Goal: Task Accomplishment & Management: Manage account settings

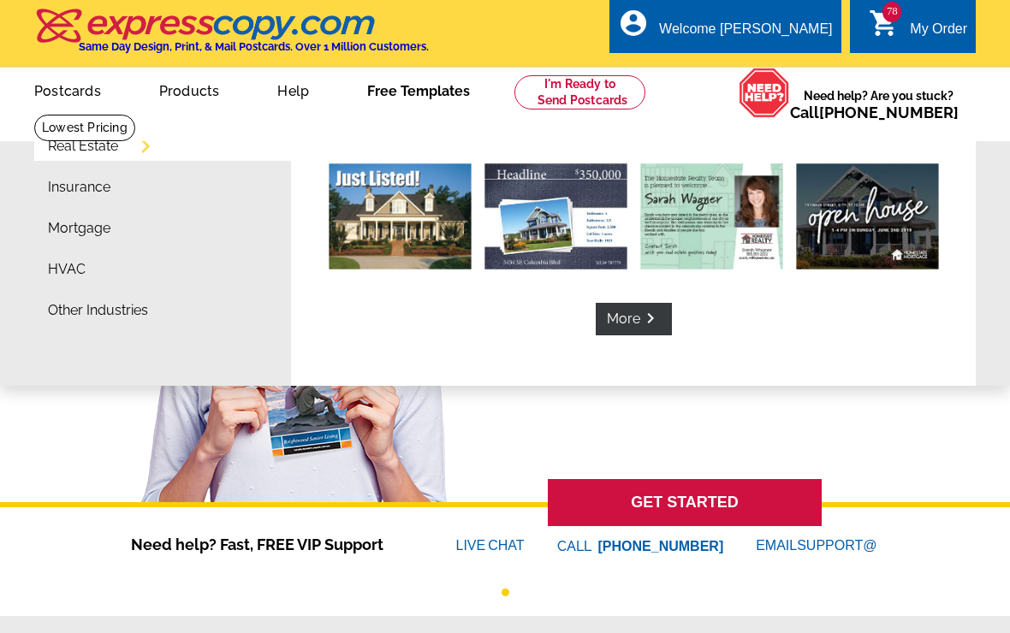
click at [368, 81] on link "Free Templates" at bounding box center [418, 89] width 157 height 40
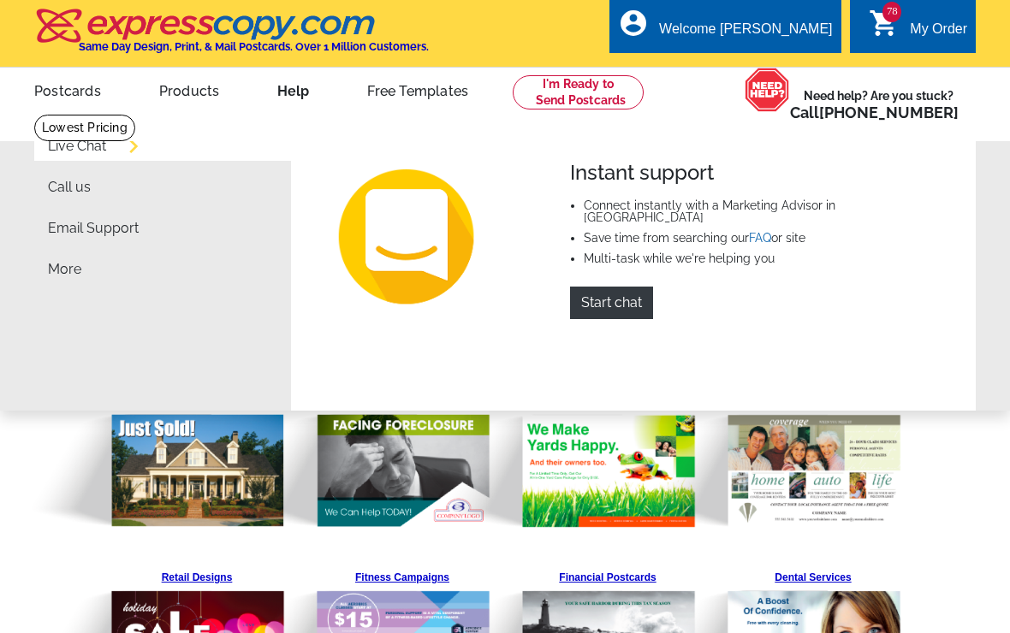
click at [251, 102] on link "Help" at bounding box center [293, 89] width 86 height 40
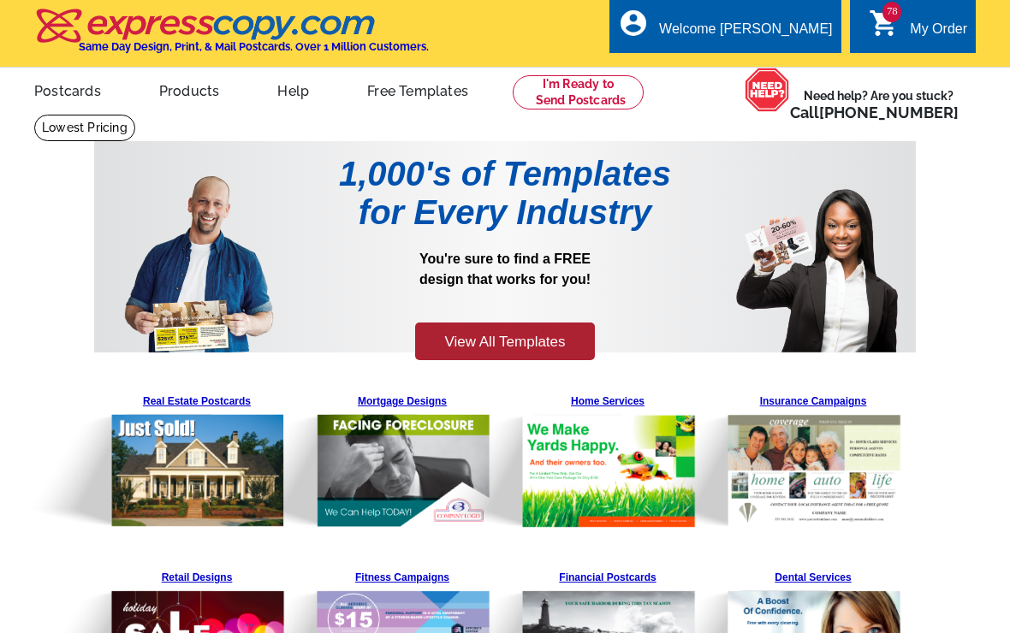
click at [253, 107] on link "Help" at bounding box center [293, 89] width 86 height 40
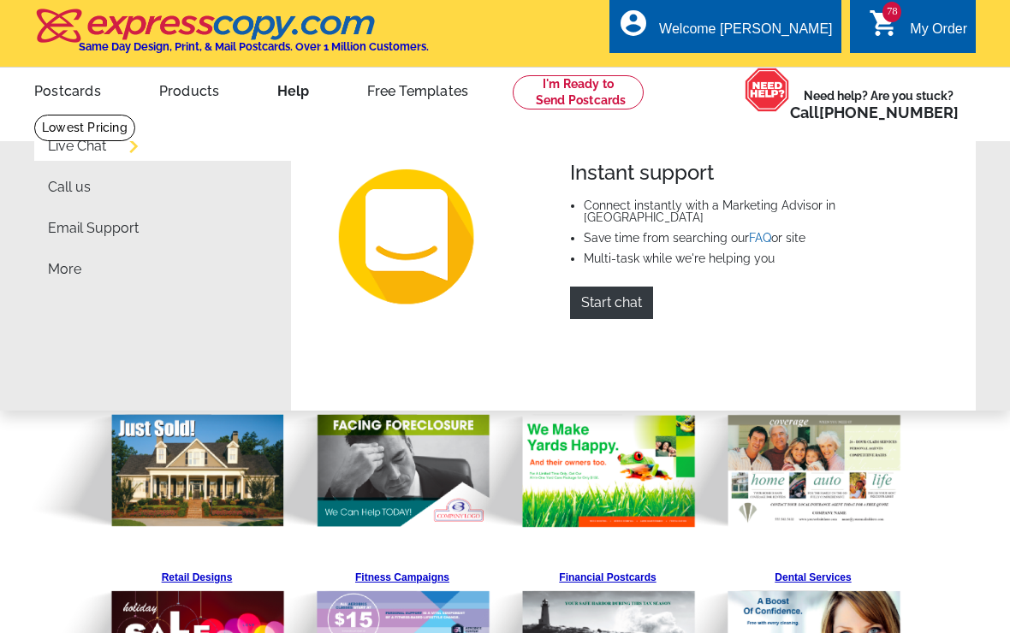
click at [256, 110] on link "Help" at bounding box center [293, 89] width 86 height 40
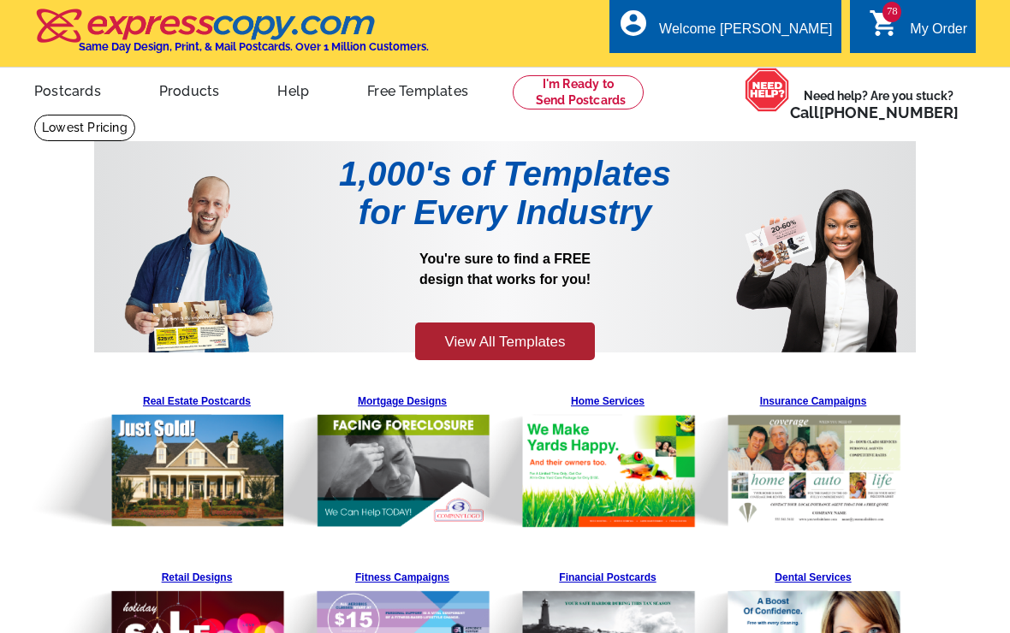
click at [257, 103] on link "Help" at bounding box center [293, 89] width 86 height 40
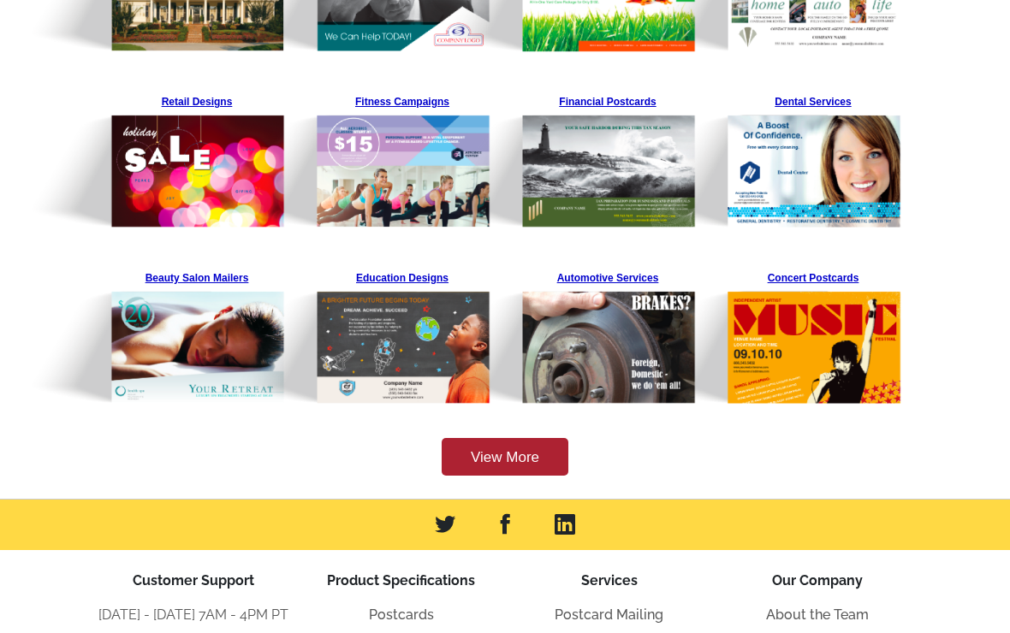
scroll to position [476, 0]
click at [543, 455] on link "View More" at bounding box center [505, 457] width 127 height 39
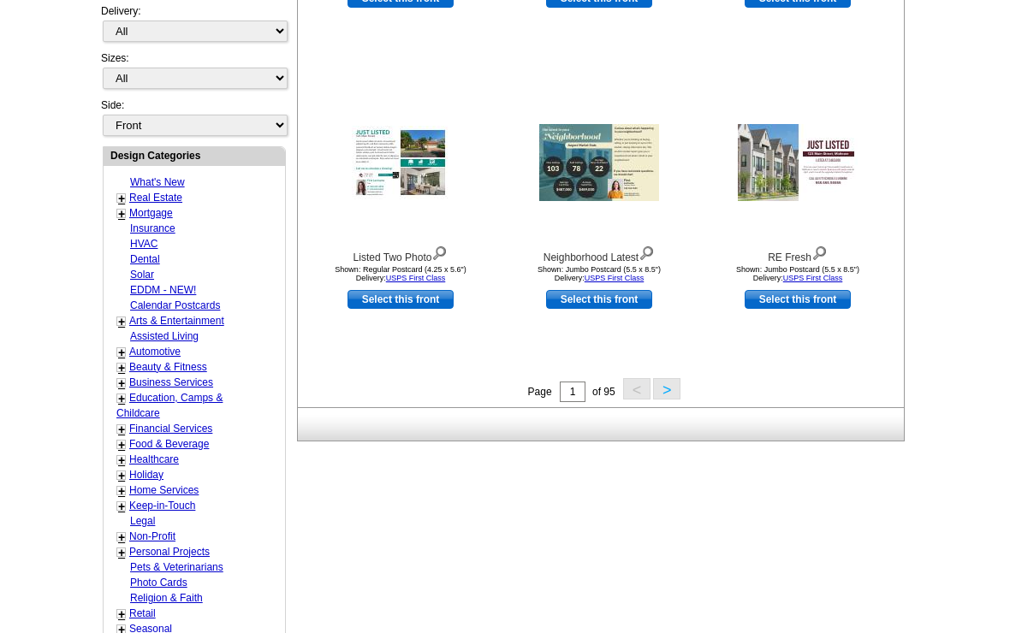
click at [676, 391] on button ">" at bounding box center [666, 389] width 27 height 21
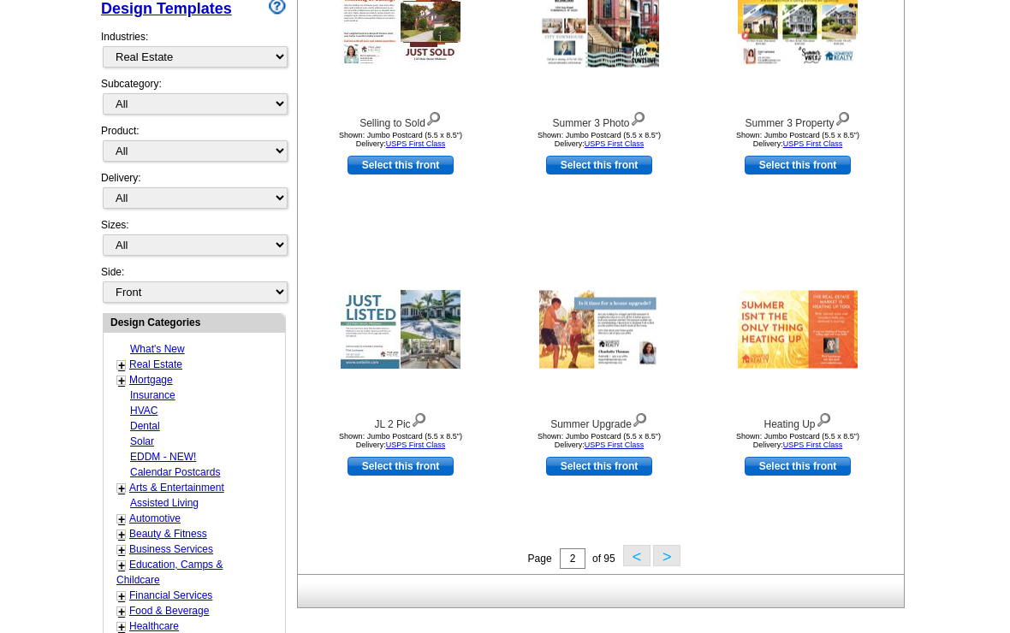
scroll to position [389, 0]
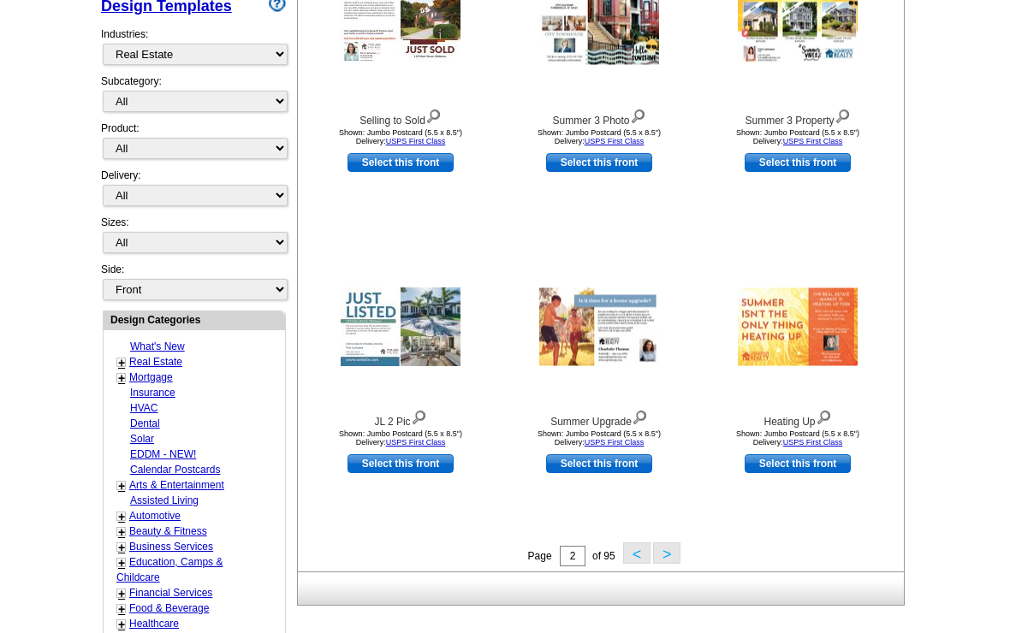
click at [292, 42] on div "Need Help? call 800-260-5887 , chat with support, or have our designers make so…" at bounding box center [505, 367] width 822 height 1232
click at [269, 51] on select "What's New Real Estate Mortgage Insurance HVAC Dental Solar EDDM - NEW! Calenda…" at bounding box center [195, 55] width 185 height 21
select select "759"
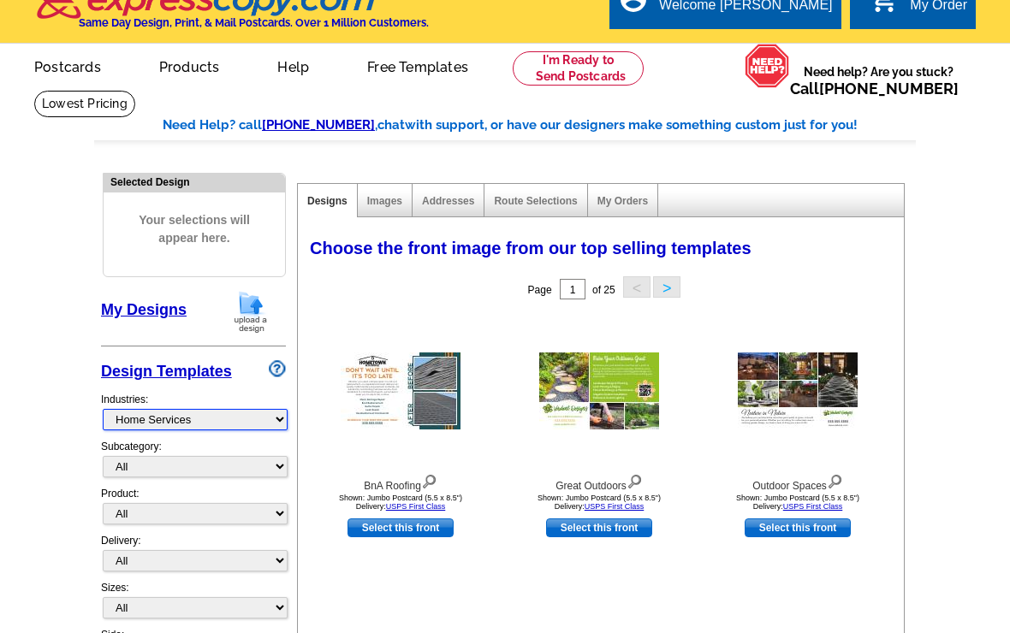
scroll to position [0, 0]
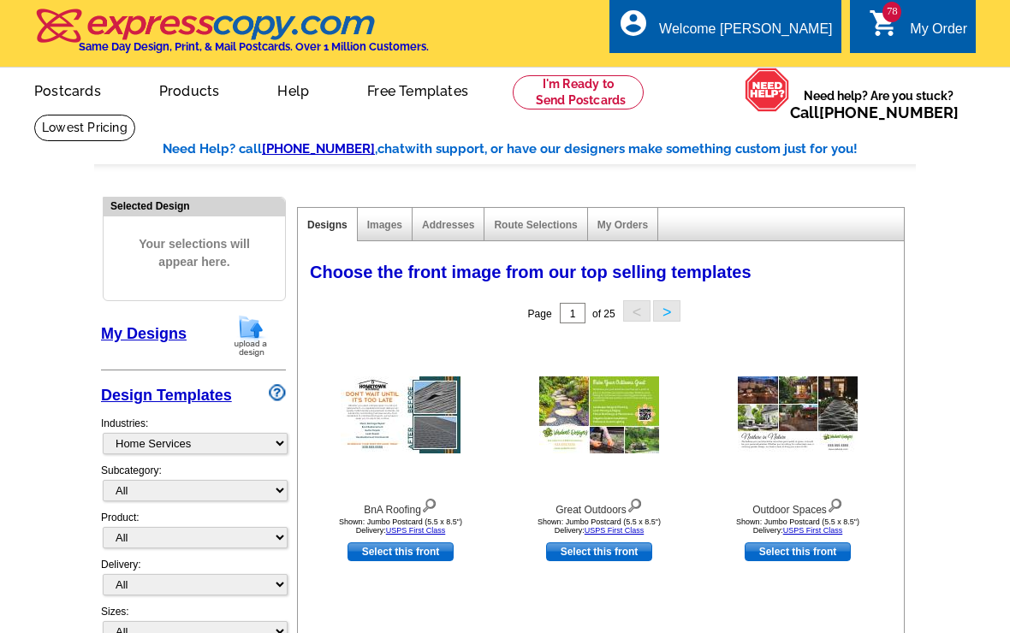
click at [900, 3] on div "78 shopping_cart My Order" at bounding box center [913, 26] width 126 height 54
click at [912, 21] on div "My Order" at bounding box center [938, 33] width 57 height 24
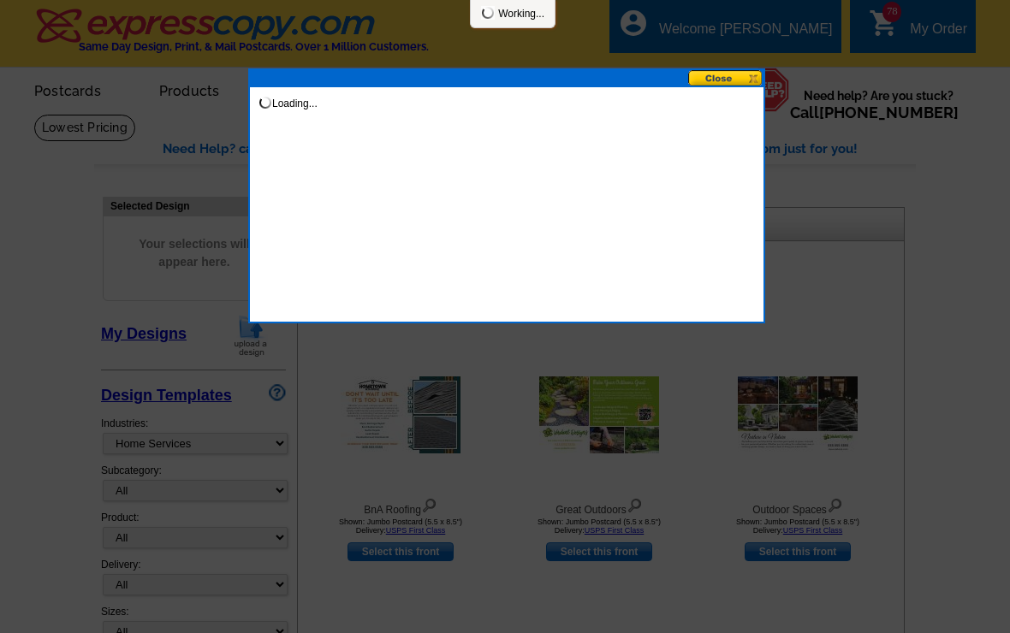
click at [843, 99] on div at bounding box center [505, 316] width 1010 height 633
click at [763, 64] on div at bounding box center [505, 316] width 1010 height 633
click at [754, 64] on div at bounding box center [505, 316] width 1010 height 633
click at [748, 81] on button at bounding box center [725, 78] width 75 height 16
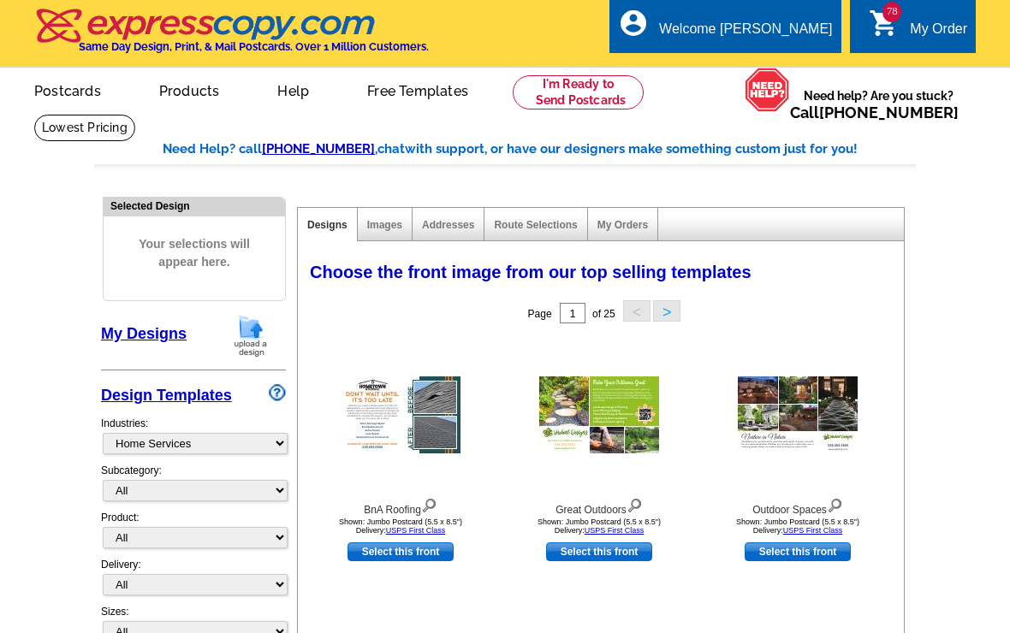
click at [904, 35] on link "78 shopping_cart My Order" at bounding box center [918, 29] width 98 height 21
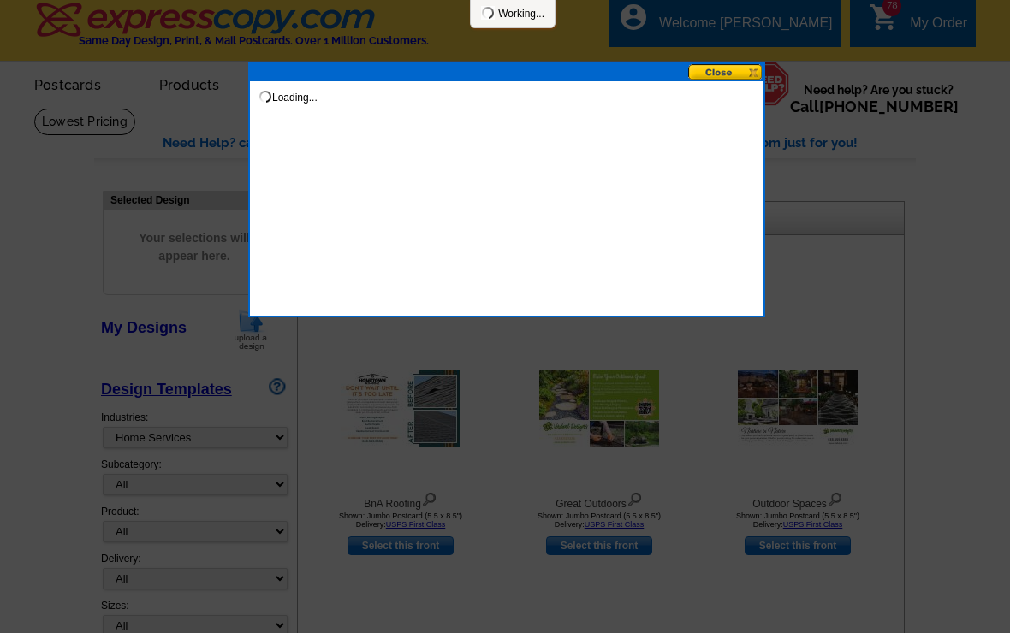
scroll to position [4, 0]
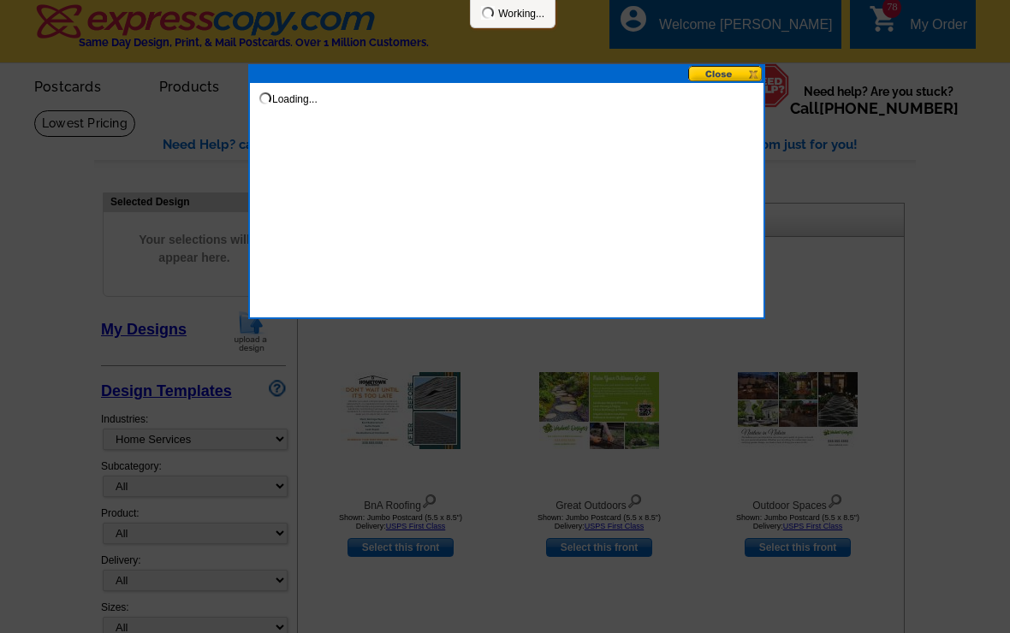
click at [380, 197] on div "Loading..." at bounding box center [506, 191] width 517 height 255
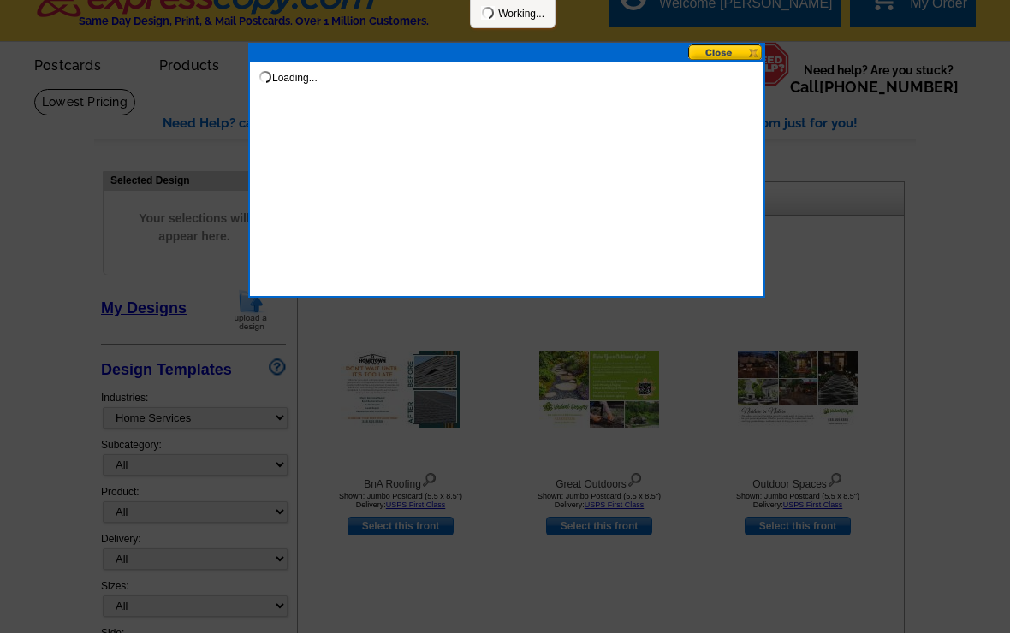
scroll to position [0, 0]
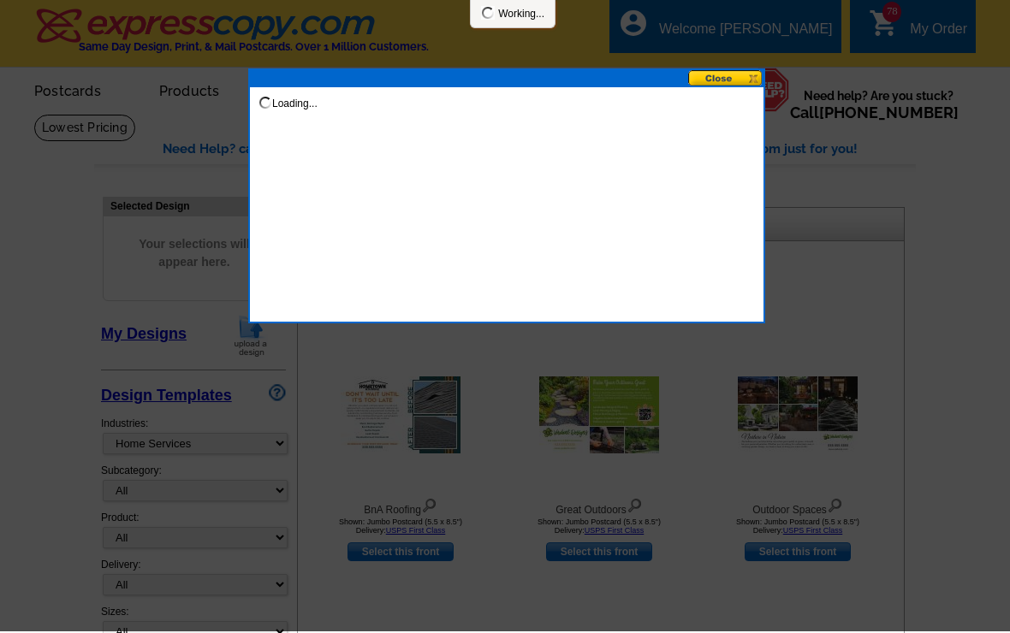
click at [735, 71] on button at bounding box center [725, 78] width 75 height 16
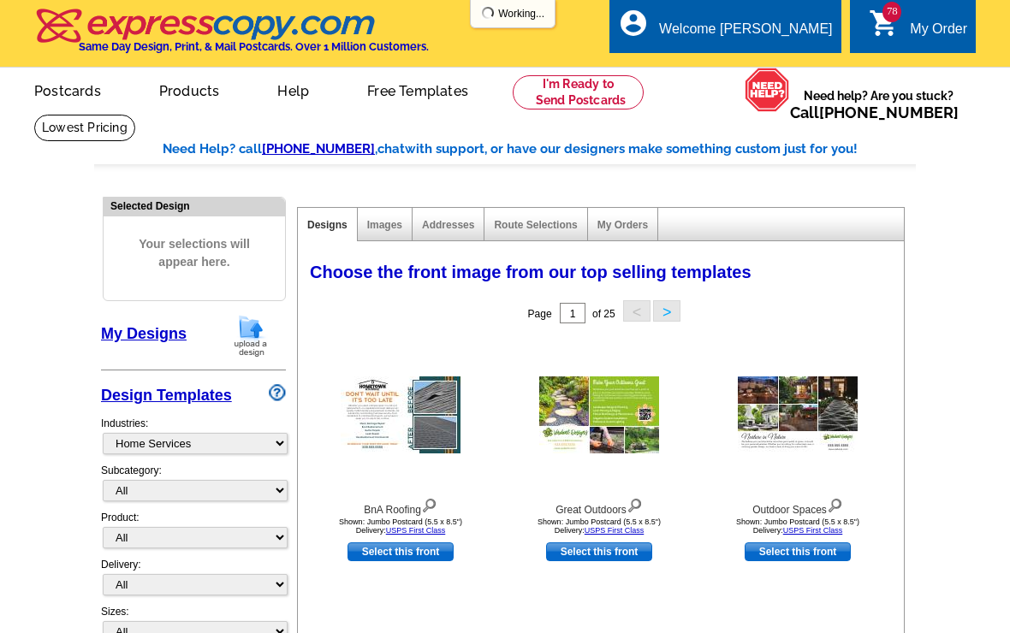
click at [732, 79] on div "picture_in_picture Postcards store_mall_directory Products keyboard_arrow_down …" at bounding box center [505, 105] width 1010 height 74
click at [797, 76] on link "My Account" at bounding box center [793, 83] width 67 height 14
click at [793, 62] on ul "My Account Logout" at bounding box center [794, 99] width 96 height 74
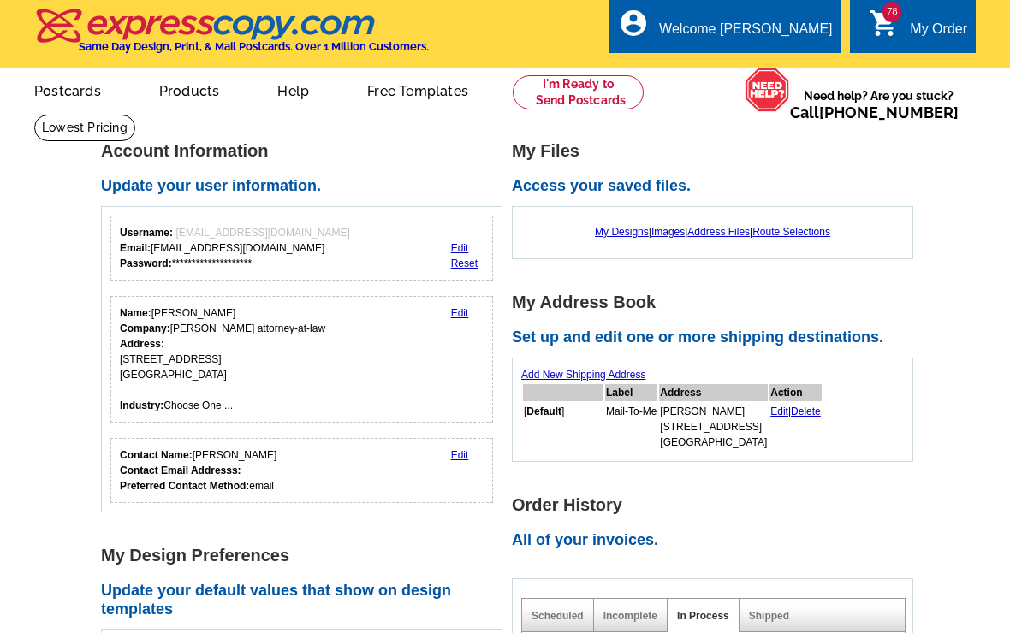
click at [790, 73] on img at bounding box center [767, 90] width 45 height 45
click at [790, 74] on img at bounding box center [767, 90] width 45 height 45
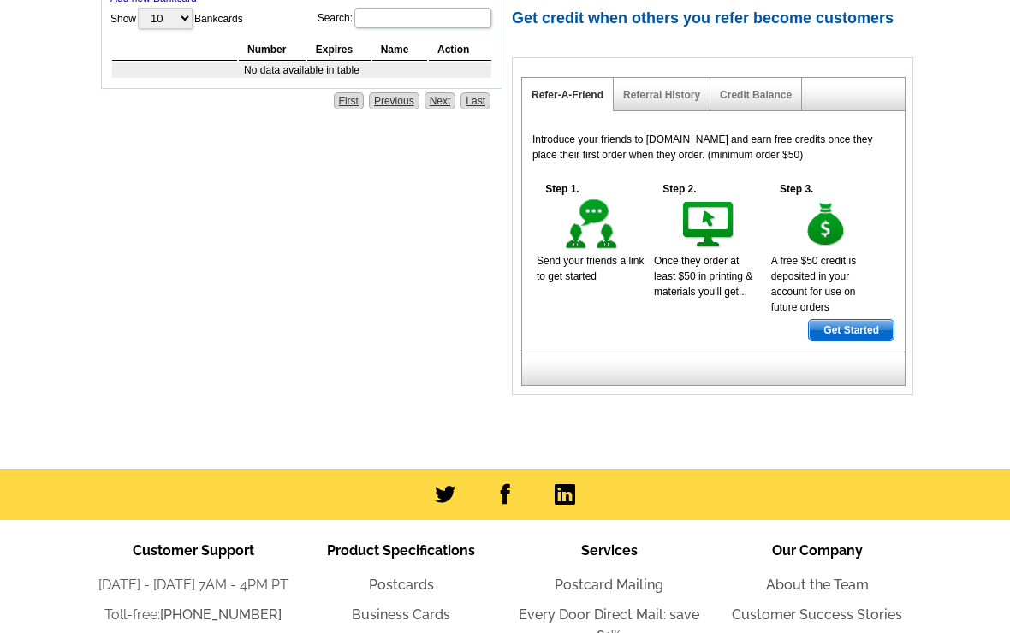
click at [692, 102] on link "Referral History" at bounding box center [661, 96] width 77 height 12
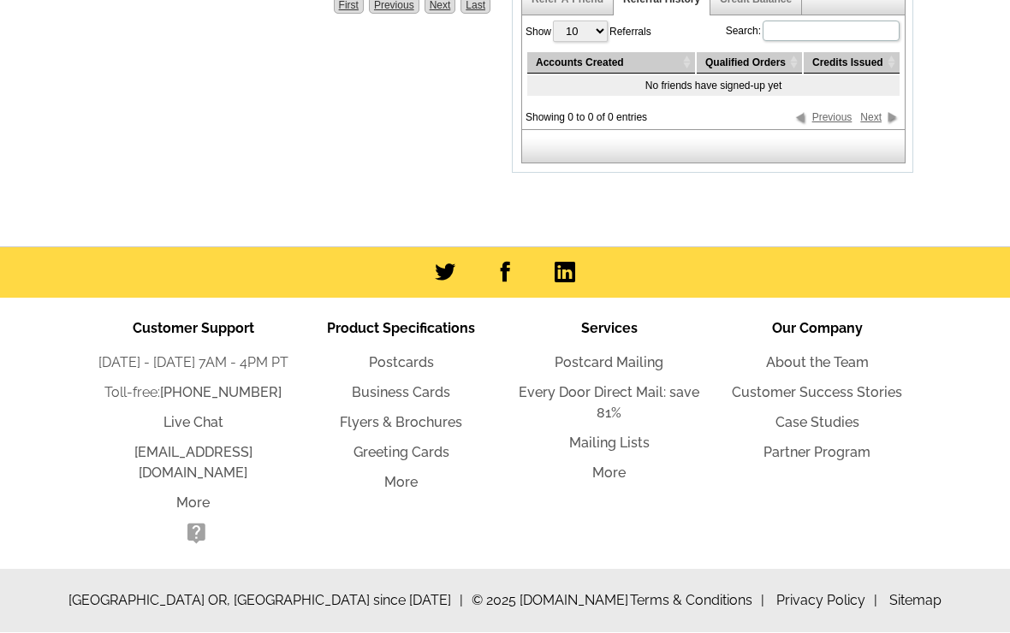
click at [767, 44] on label "Search:" at bounding box center [813, 32] width 175 height 24
click at [767, 42] on input "Search:" at bounding box center [831, 31] width 137 height 21
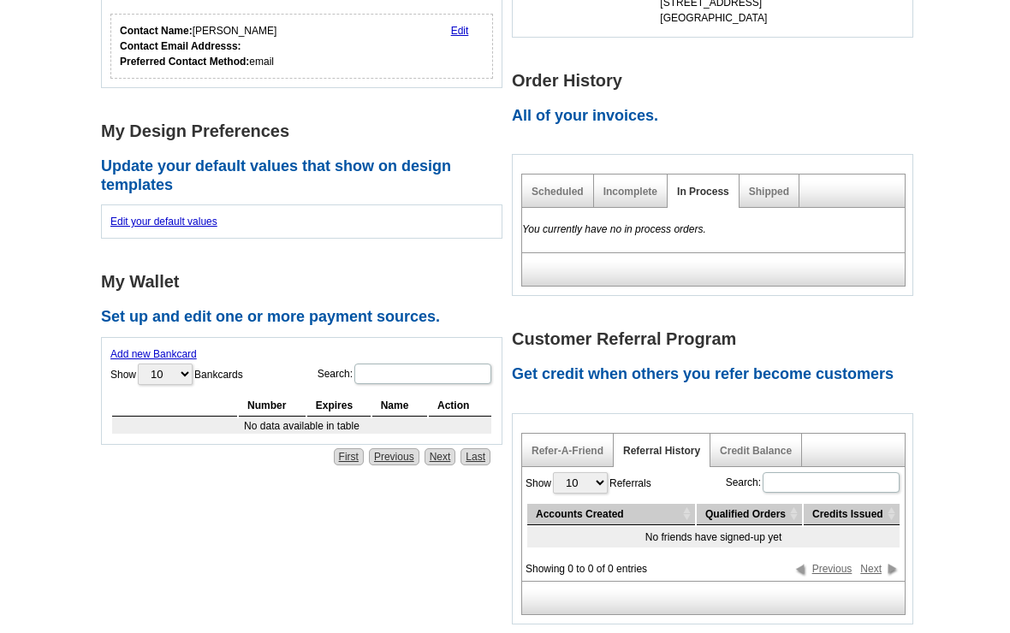
click at [625, 194] on link "Incomplete" at bounding box center [630, 196] width 54 height 12
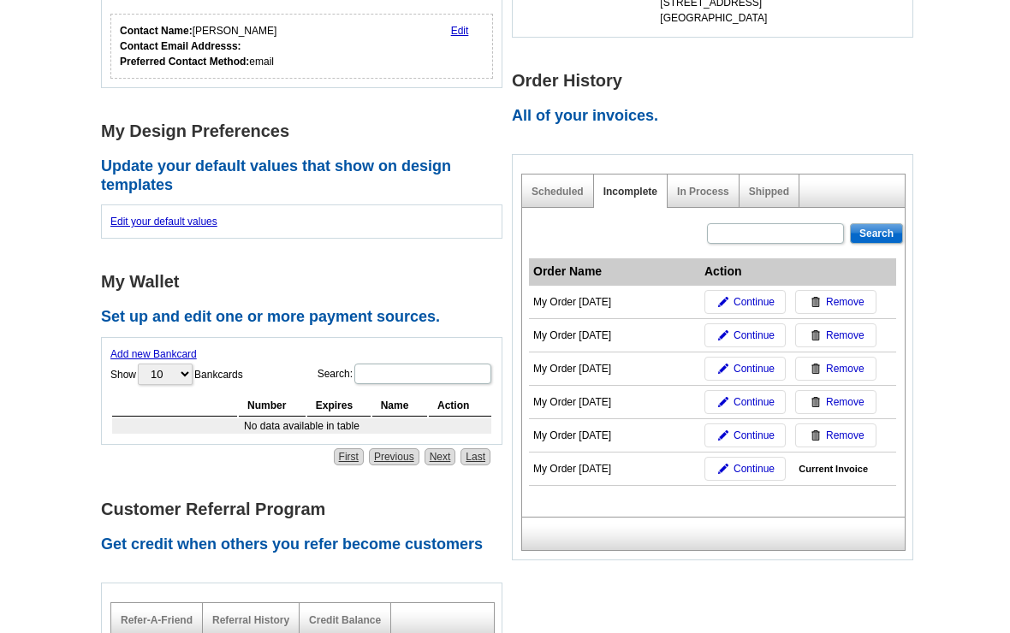
click at [823, 467] on span "Current Invoice" at bounding box center [833, 469] width 69 height 15
click at [717, 180] on div "In Process" at bounding box center [704, 191] width 72 height 33
click at [672, 181] on div "In Process" at bounding box center [704, 191] width 72 height 33
click at [835, 297] on span "Remove" at bounding box center [845, 301] width 39 height 15
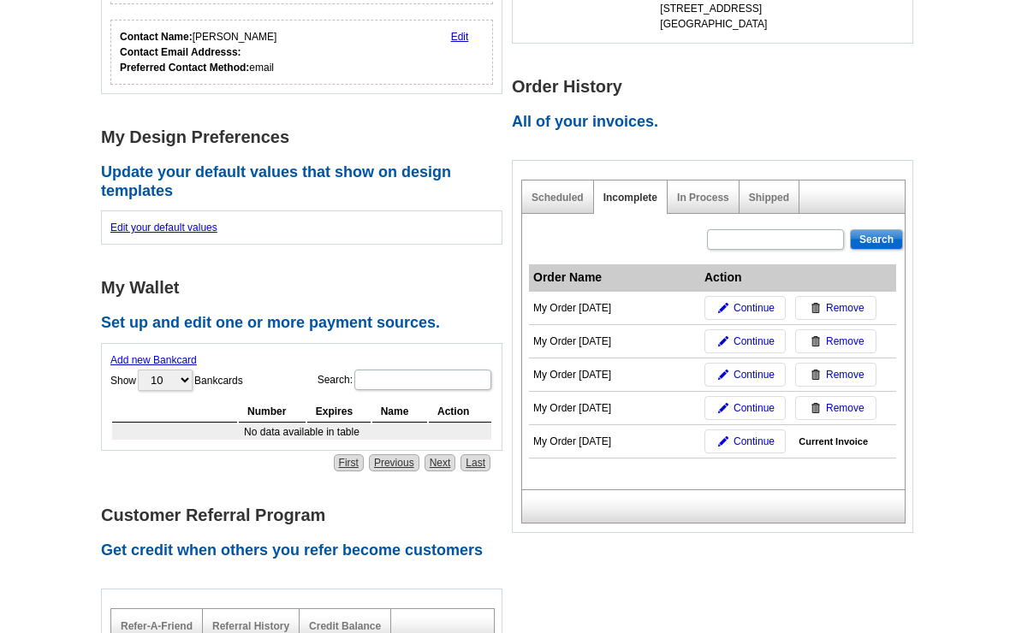
scroll to position [434, 0]
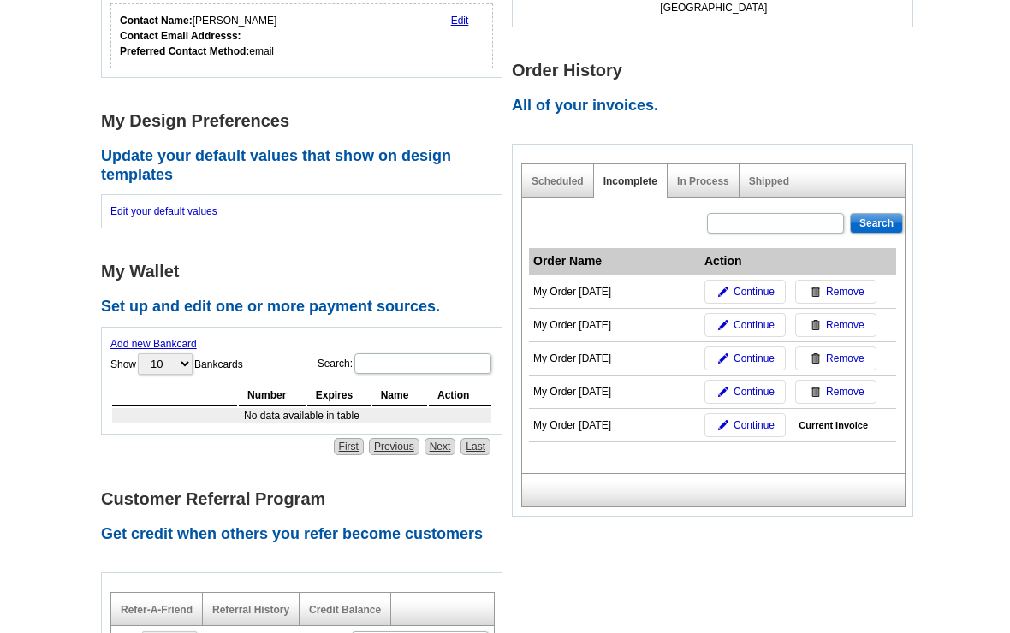
click at [853, 266] on th "Action" at bounding box center [798, 262] width 196 height 27
click at [841, 281] on link "Remove" at bounding box center [835, 293] width 81 height 24
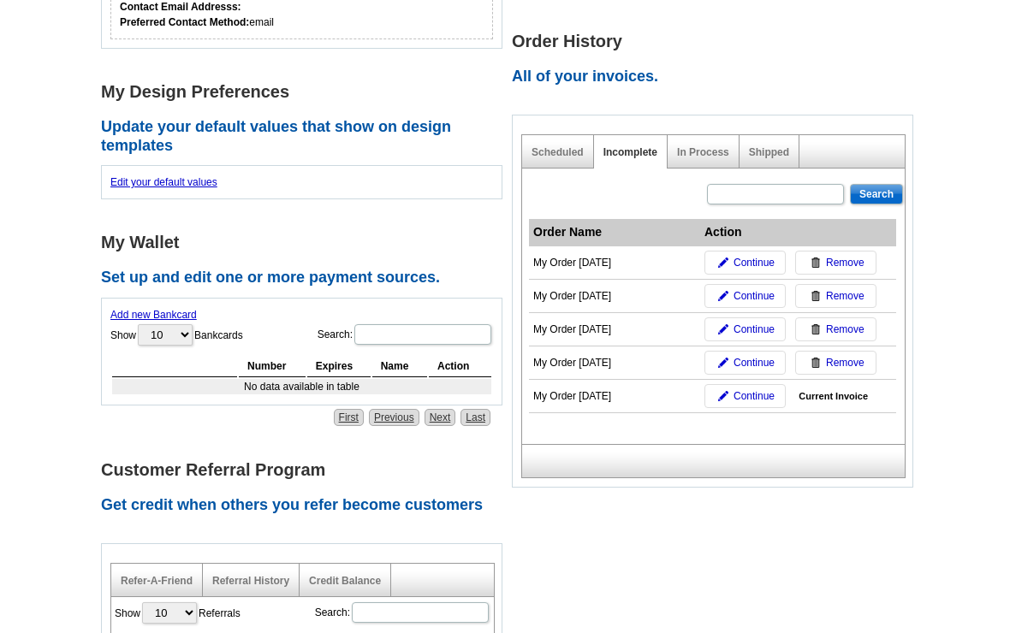
click at [746, 289] on span "Continue" at bounding box center [754, 295] width 41 height 15
click at [740, 251] on link "Continue" at bounding box center [744, 263] width 81 height 24
click at [770, 264] on span "Continue" at bounding box center [754, 262] width 41 height 15
click at [752, 264] on span "Continue" at bounding box center [754, 262] width 41 height 15
click at [748, 264] on span "Continue" at bounding box center [754, 262] width 41 height 15
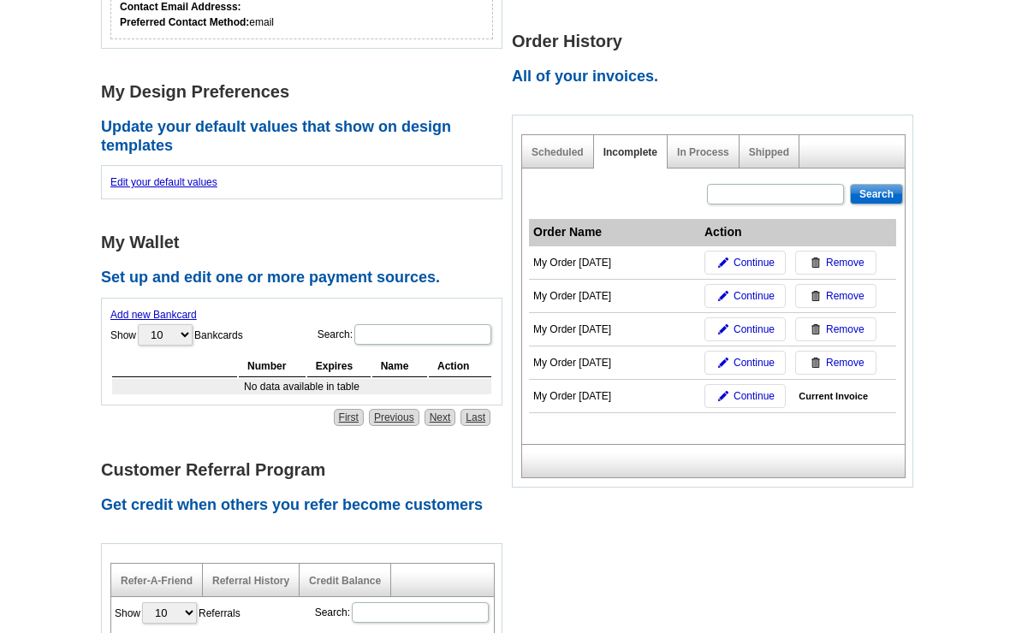
click at [772, 270] on span "Continue" at bounding box center [754, 262] width 41 height 15
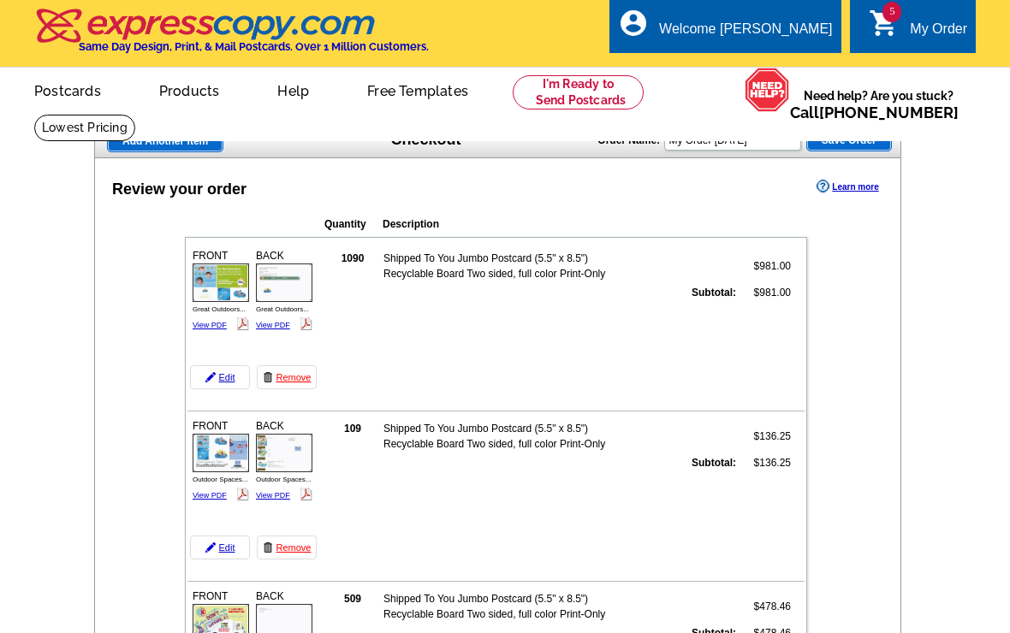
click at [875, 29] on icon "shopping_cart" at bounding box center [884, 23] width 31 height 31
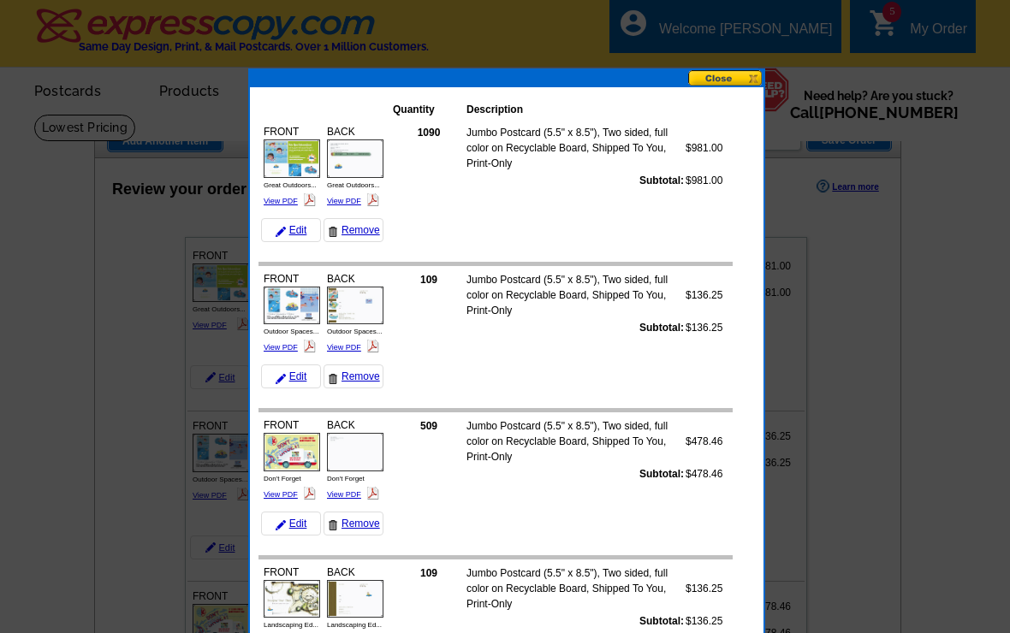
click at [809, 43] on div at bounding box center [505, 316] width 1010 height 633
click at [807, 43] on div at bounding box center [505, 316] width 1010 height 633
click at [786, 102] on div at bounding box center [505, 316] width 1010 height 633
click at [763, 82] on button at bounding box center [725, 78] width 75 height 16
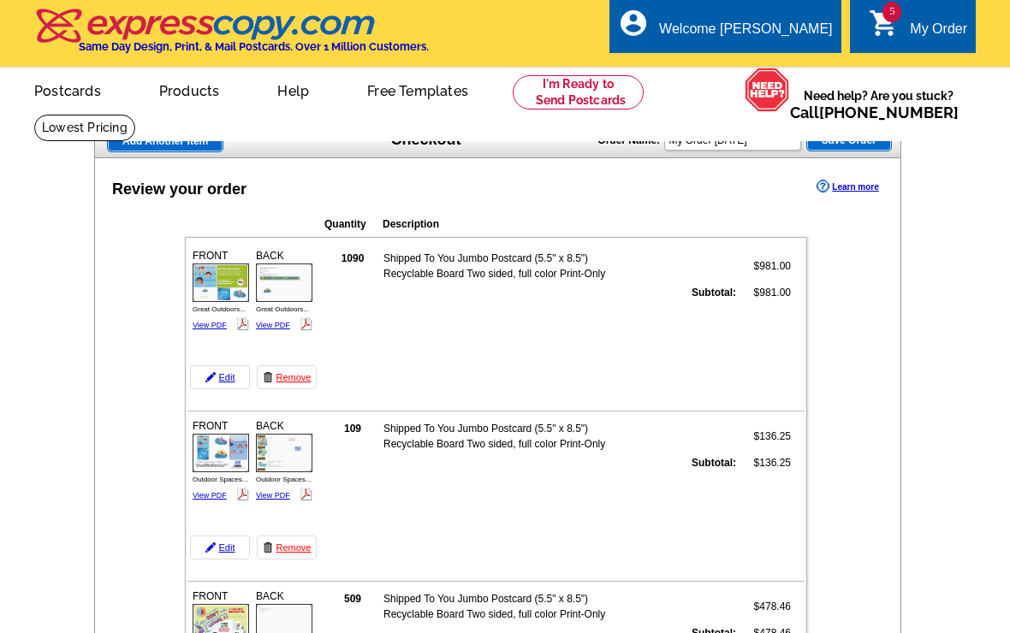
click at [764, 62] on ul "My Account Logout" at bounding box center [794, 99] width 96 height 74
click at [763, 62] on ul "My Account Logout" at bounding box center [794, 99] width 96 height 74
click at [812, 76] on link "My Account" at bounding box center [793, 83] width 67 height 14
click at [821, 76] on link "My Account" at bounding box center [793, 83] width 67 height 14
click at [814, 76] on link "My Account" at bounding box center [793, 83] width 67 height 14
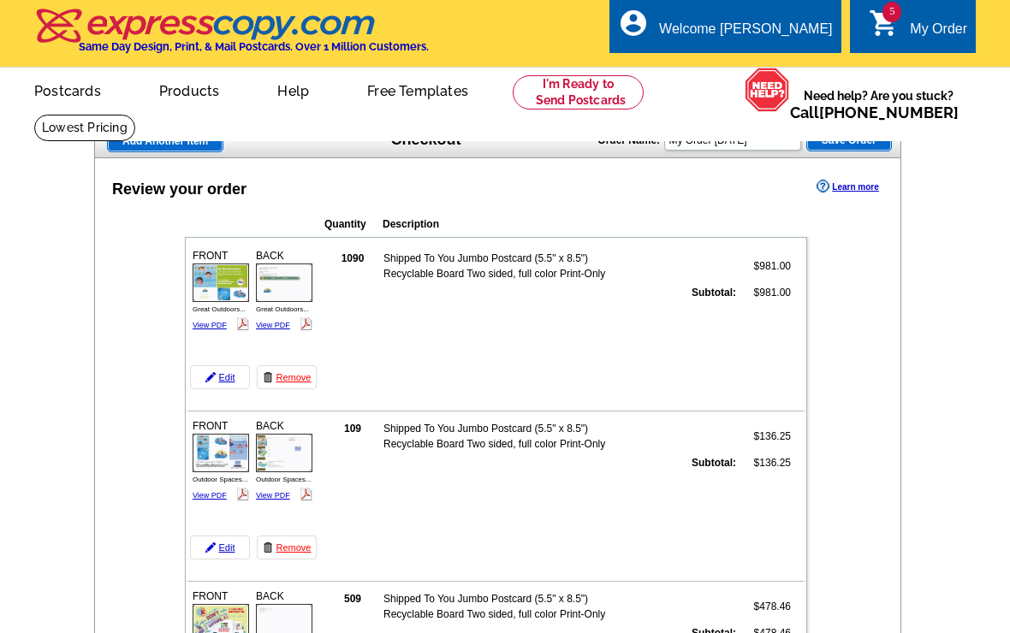
click at [817, 76] on link "My Account" at bounding box center [793, 83] width 67 height 14
click at [809, 76] on link "My Account" at bounding box center [793, 83] width 67 height 14
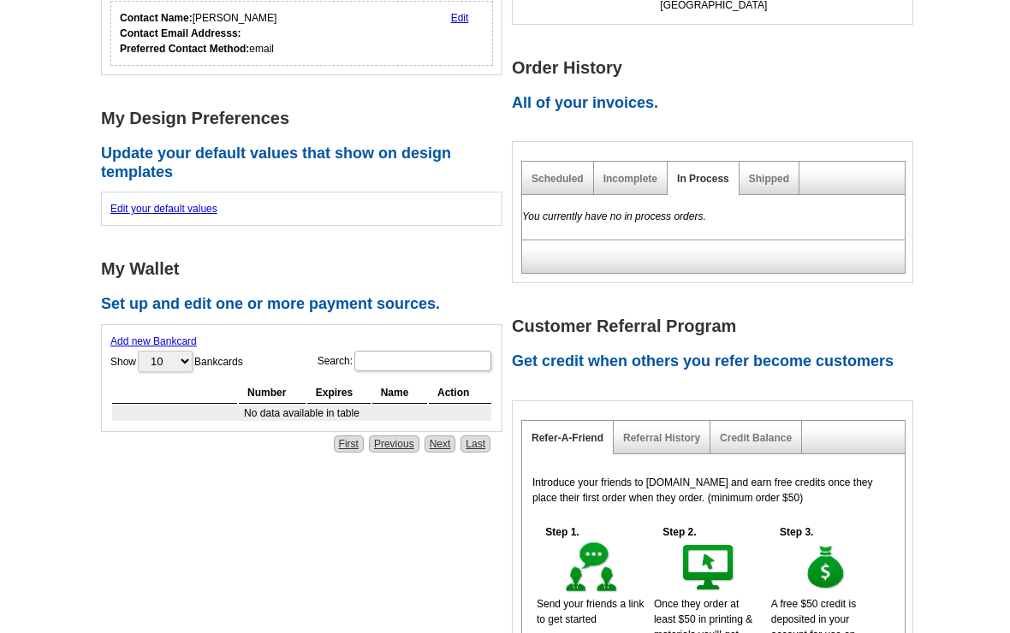
scroll to position [468, 0]
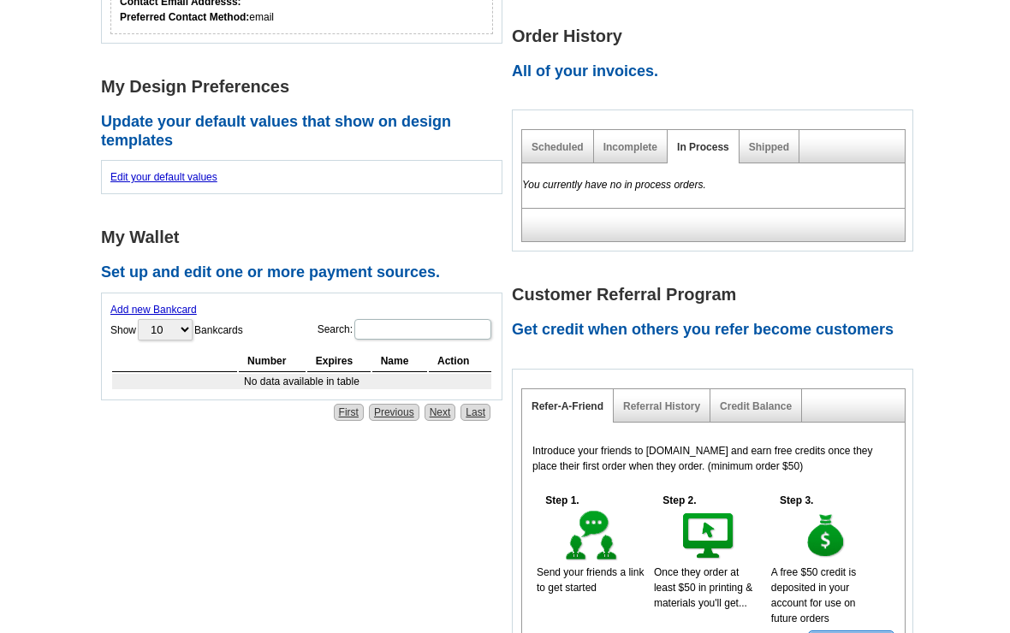
click at [638, 145] on link "Incomplete" at bounding box center [630, 148] width 54 height 12
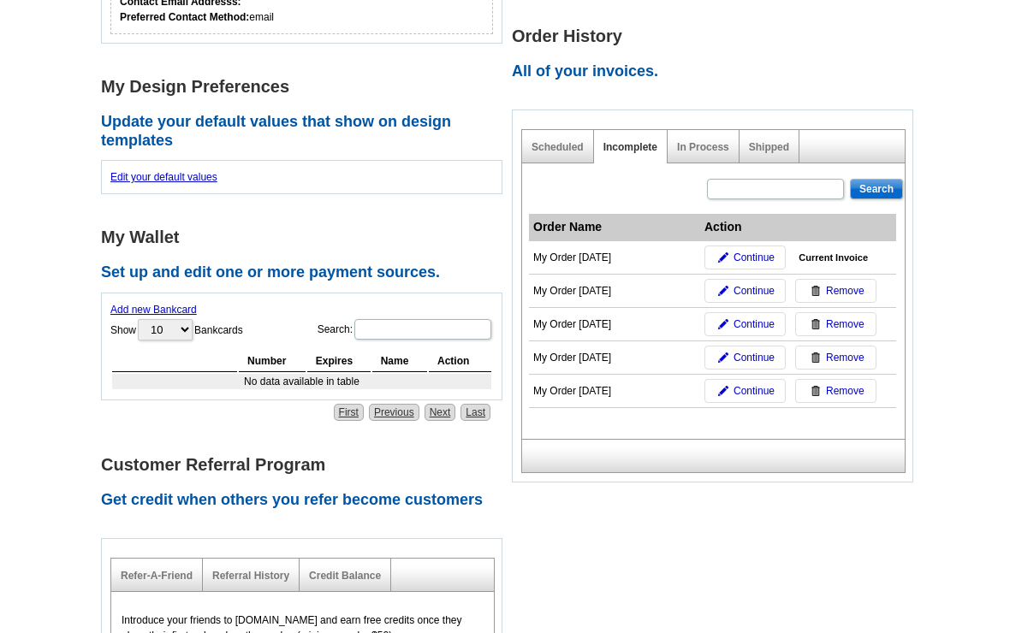
click at [758, 392] on span "Continue" at bounding box center [754, 390] width 41 height 15
click at [756, 312] on link "Continue" at bounding box center [744, 324] width 81 height 24
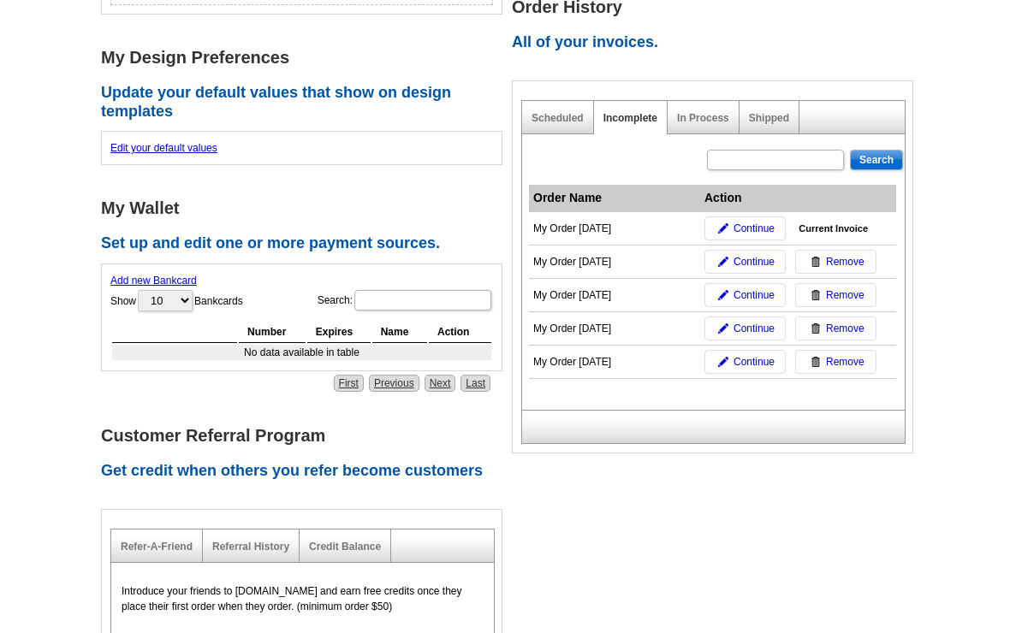
click at [753, 318] on link "Continue" at bounding box center [744, 329] width 81 height 24
click at [760, 350] on link "Continue" at bounding box center [744, 362] width 81 height 24
click at [764, 354] on span "Continue" at bounding box center [754, 361] width 41 height 15
click at [766, 356] on span "Continue" at bounding box center [754, 361] width 41 height 15
click at [996, 544] on main "**********" at bounding box center [505, 268] width 1010 height 1305
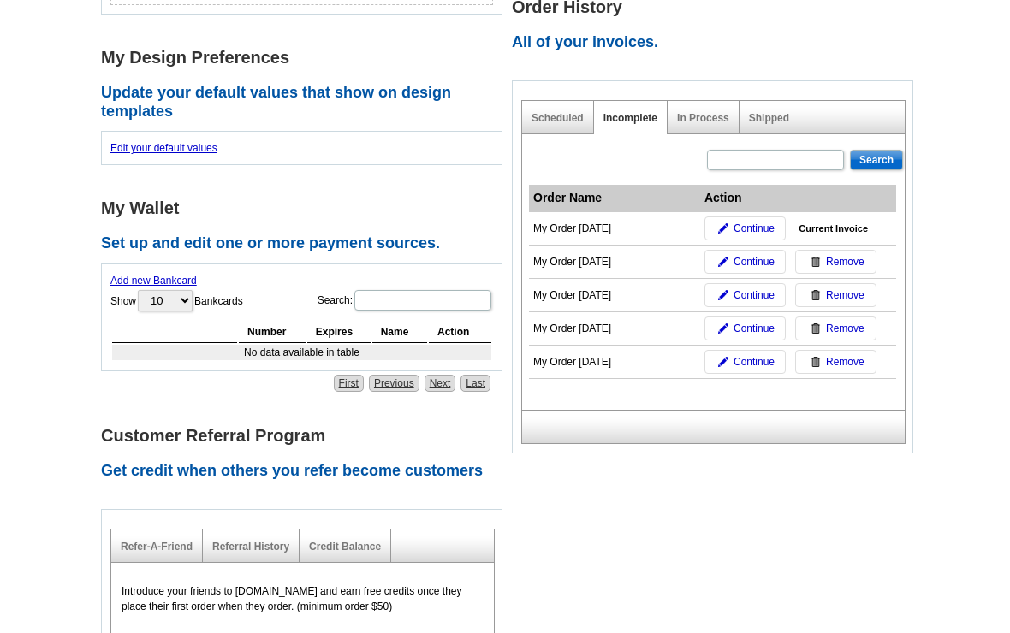
click at [761, 321] on span "Continue" at bounding box center [754, 328] width 41 height 15
click at [764, 327] on span "Continue" at bounding box center [754, 328] width 41 height 15
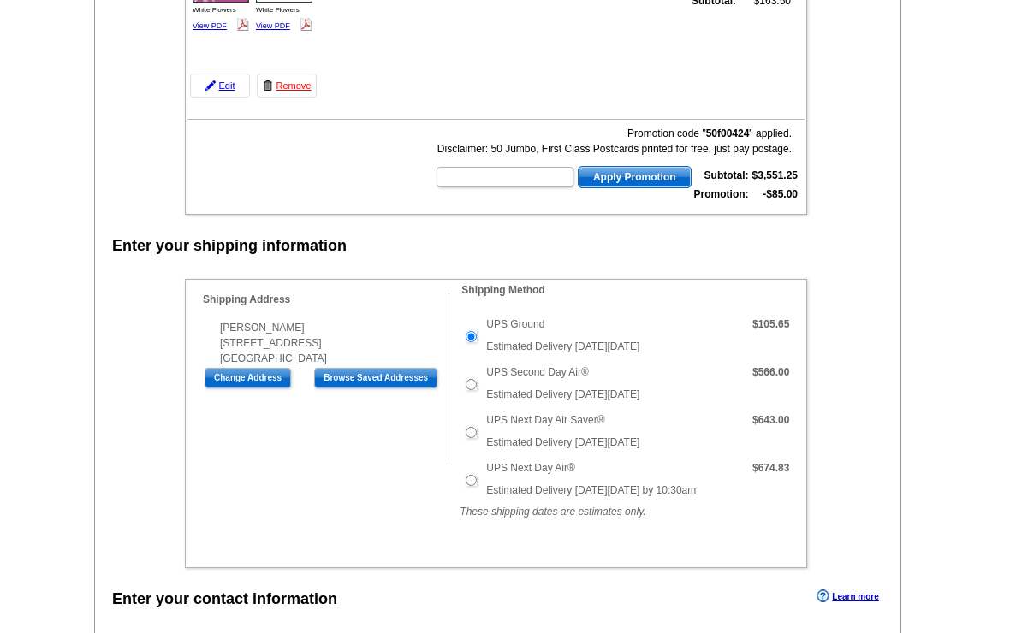
scroll to position [2532, 0]
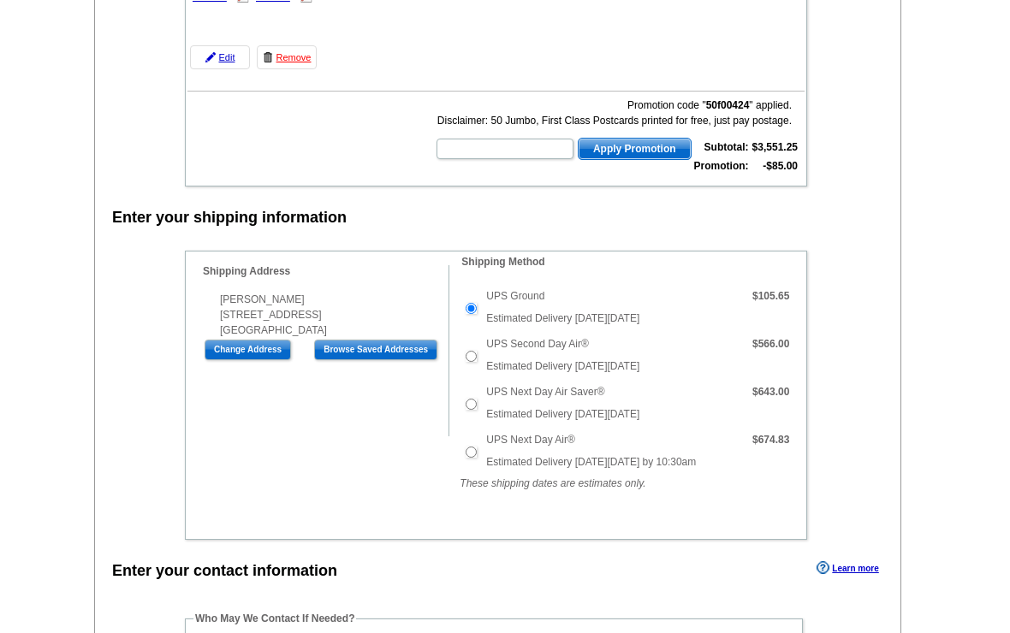
scroll to position [2535, 0]
